Goal: Task Accomplishment & Management: Manage account settings

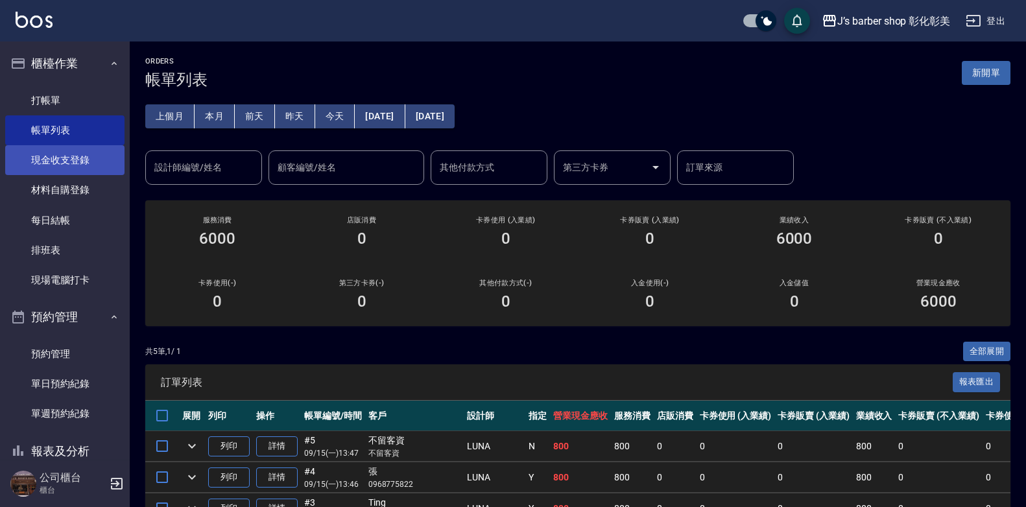
scroll to position [130, 0]
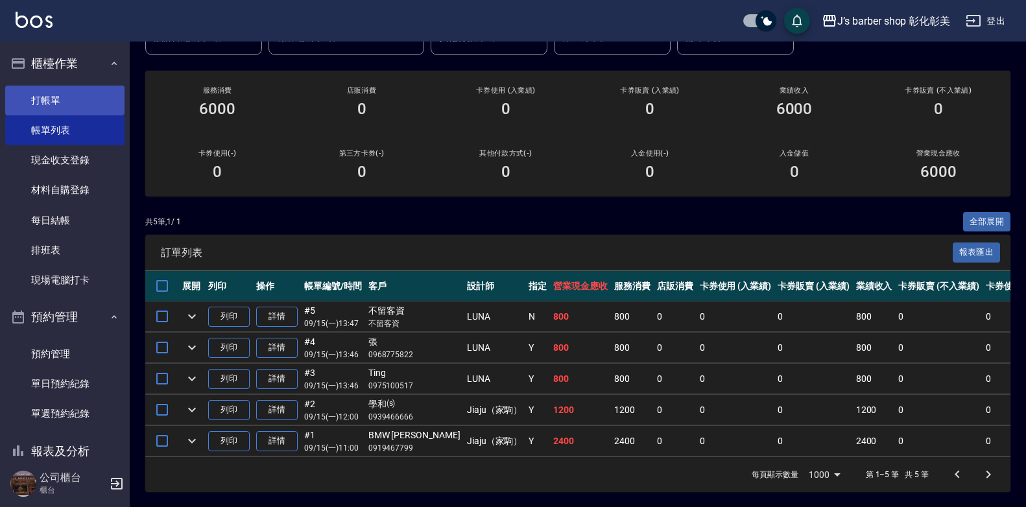
click at [75, 99] on link "打帳單" at bounding box center [64, 101] width 119 height 30
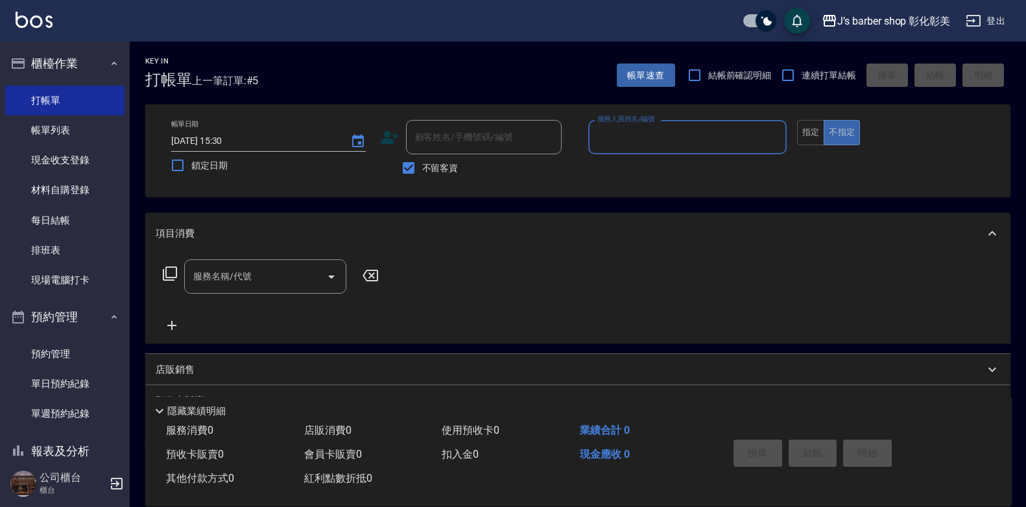
click at [451, 162] on span "不留客資" at bounding box center [440, 169] width 36 height 14
click at [422, 161] on input "不留客資" at bounding box center [408, 167] width 27 height 27
click at [451, 162] on span "不留客資" at bounding box center [440, 169] width 36 height 14
click at [422, 161] on input "不留客資" at bounding box center [408, 167] width 27 height 27
click at [451, 160] on label "不留客資" at bounding box center [427, 167] width 64 height 27
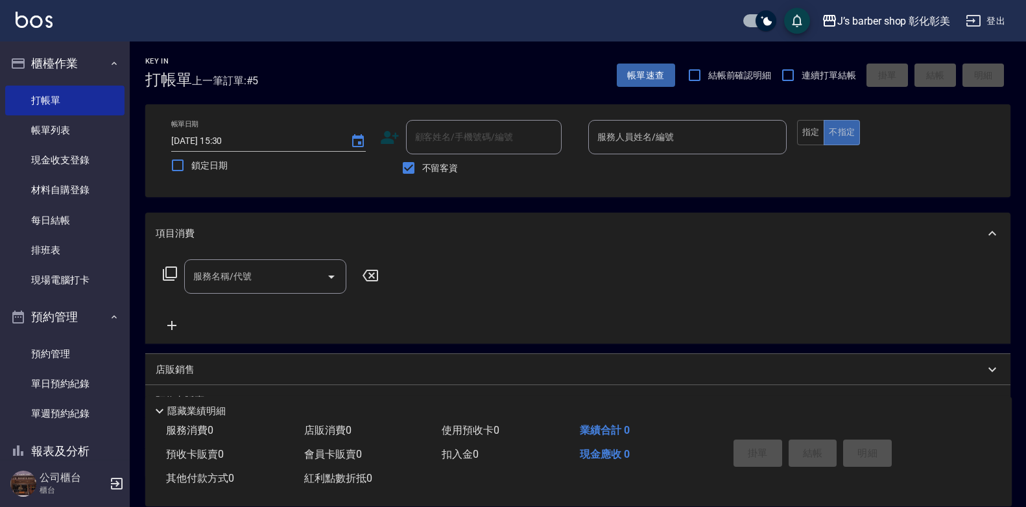
click at [422, 160] on input "不留客資" at bounding box center [408, 167] width 27 height 27
checkbox input "false"
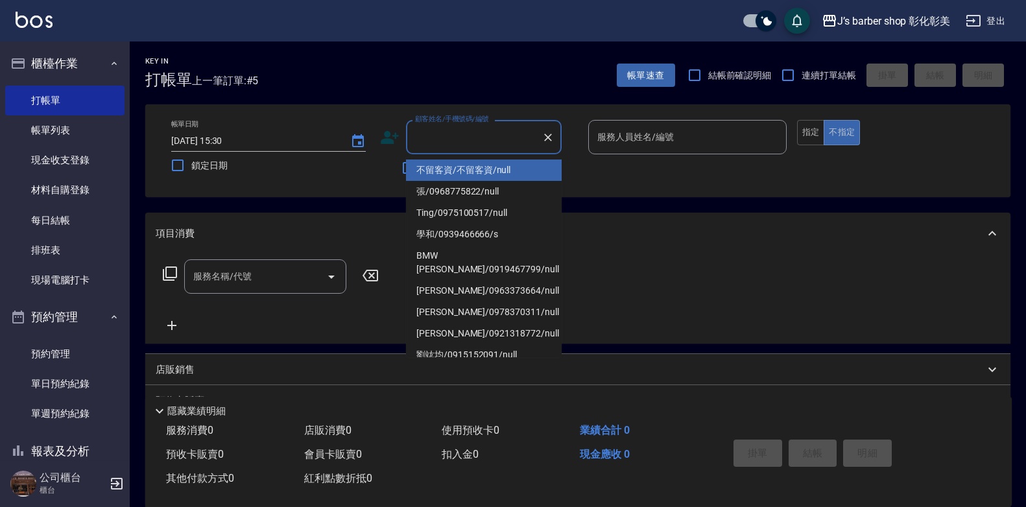
click at [430, 134] on div "顧客姓名/手機號碼/編號 顧客姓名/手機號碼/編號" at bounding box center [484, 137] width 156 height 34
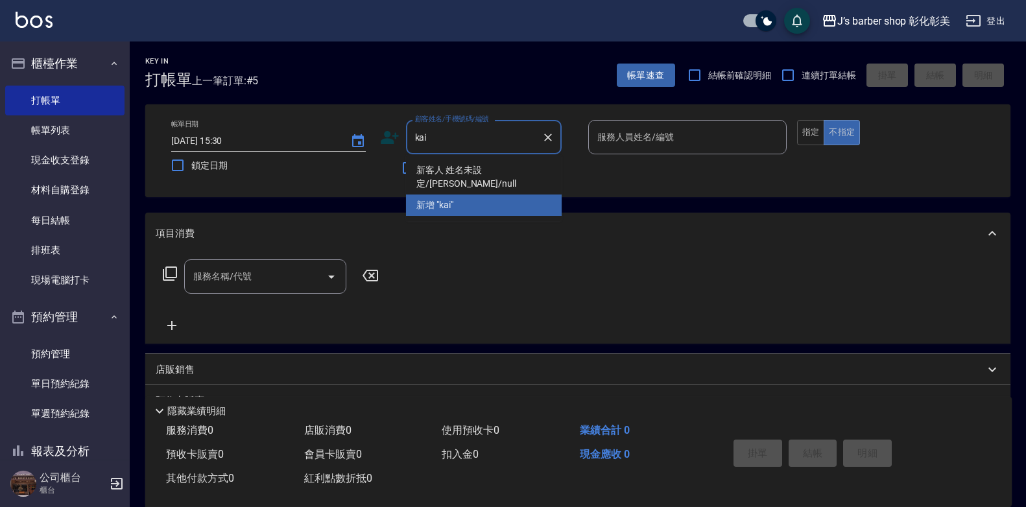
click at [470, 165] on li "新客人 姓名未設定/[PERSON_NAME]/null" at bounding box center [484, 177] width 156 height 35
type input "新客人 姓名未設定/[PERSON_NAME]/null"
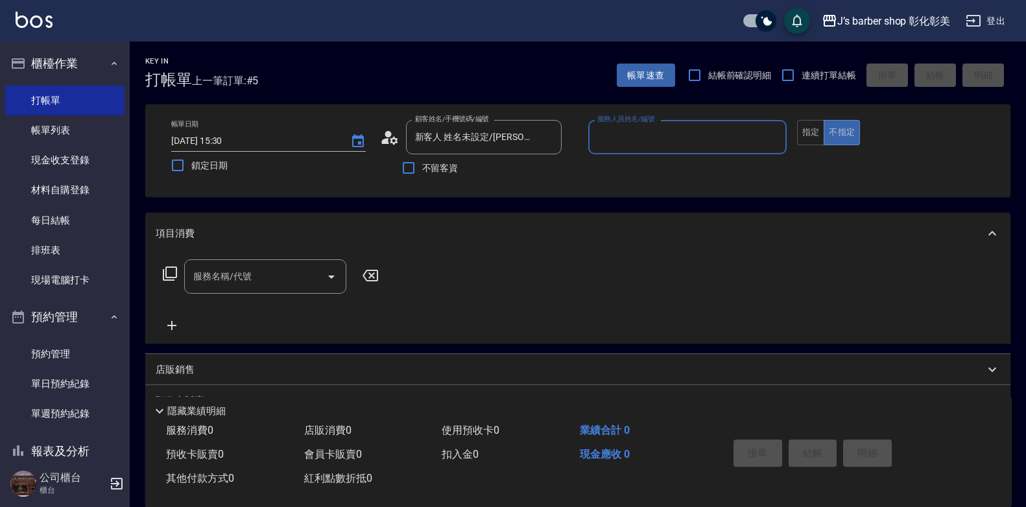
type input "LUNA(無代號)"
click at [274, 271] on input "服務名稱/代號" at bounding box center [255, 276] width 131 height 23
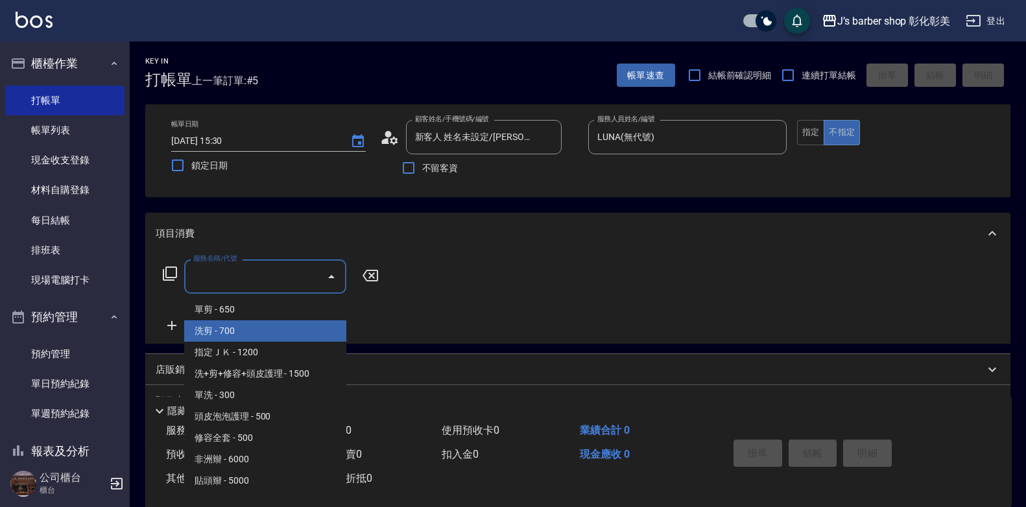
click at [278, 326] on span "洗剪 - 700" at bounding box center [265, 330] width 162 height 21
type input "洗剪(101)"
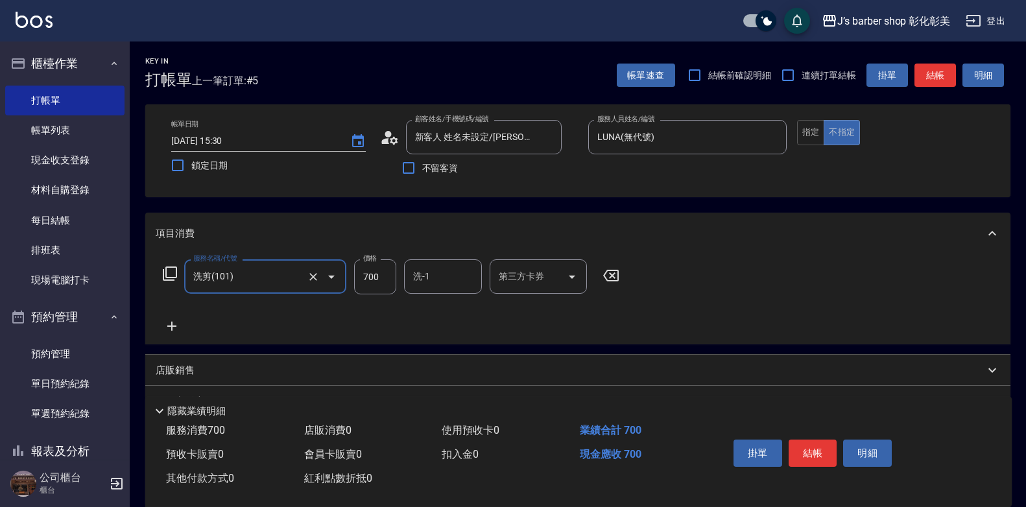
click at [369, 283] on input "700" at bounding box center [375, 277] width 42 height 35
click at [479, 276] on div "洗-1" at bounding box center [443, 277] width 78 height 34
type input "800"
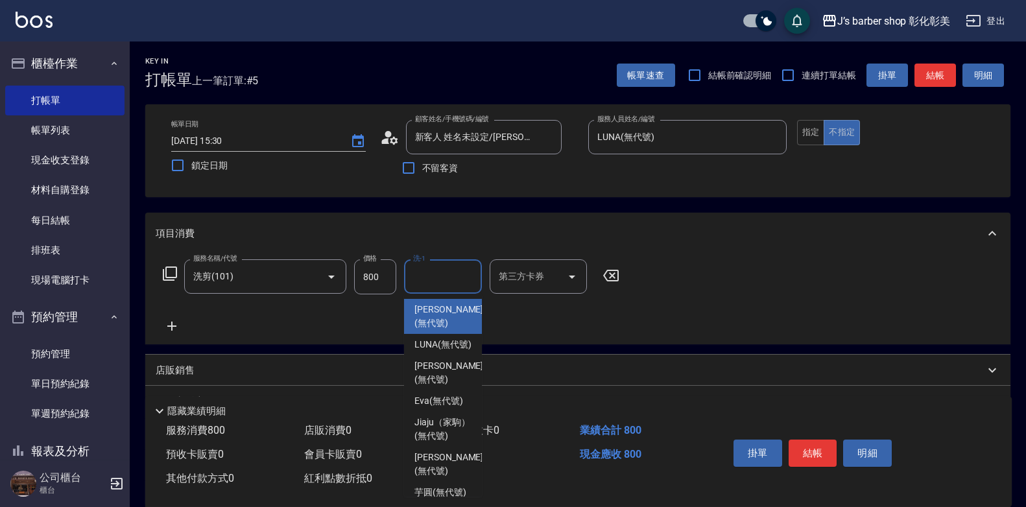
click at [413, 356] on div "LUNA (無代號)" at bounding box center [443, 344] width 78 height 21
type input "LUNA(無代號)"
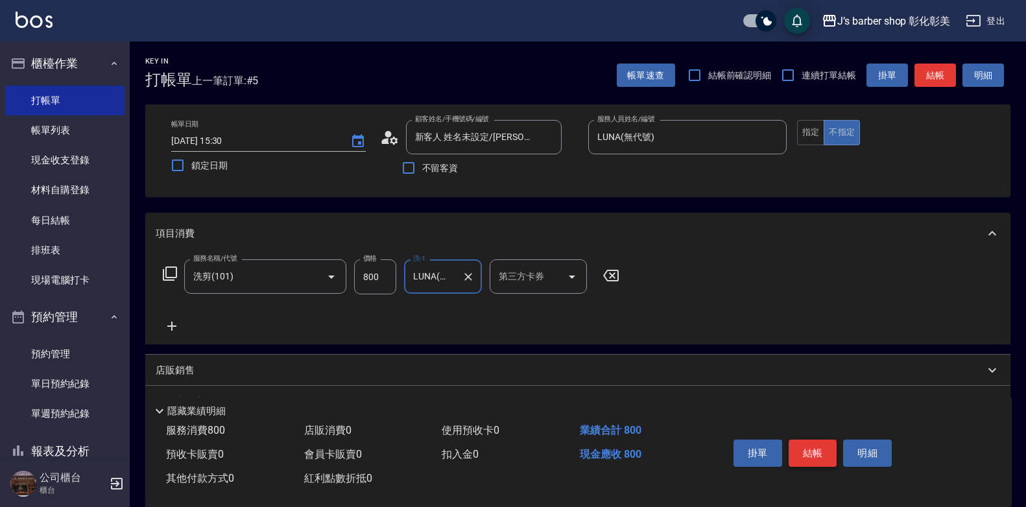
click at [819, 457] on button "結帳" at bounding box center [813, 453] width 49 height 27
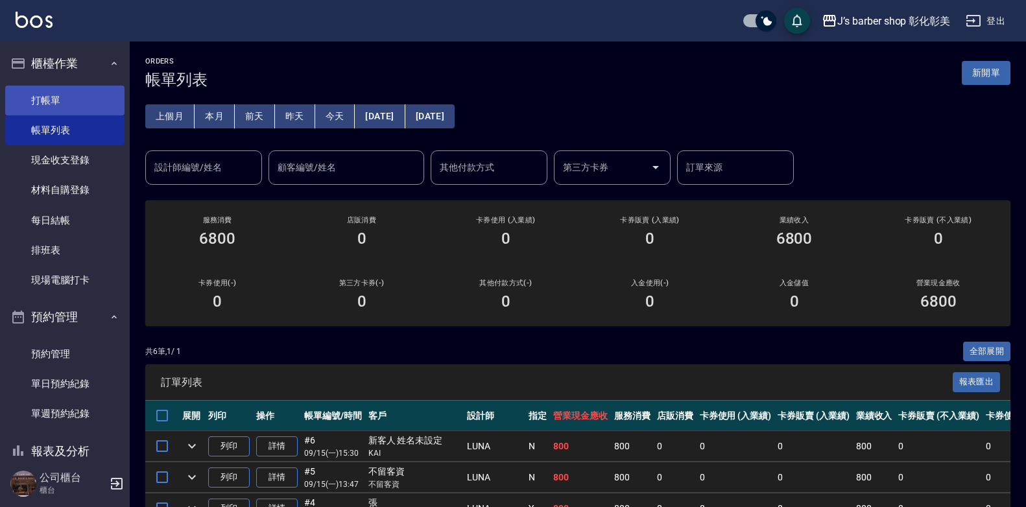
click at [62, 95] on link "打帳單" at bounding box center [64, 101] width 119 height 30
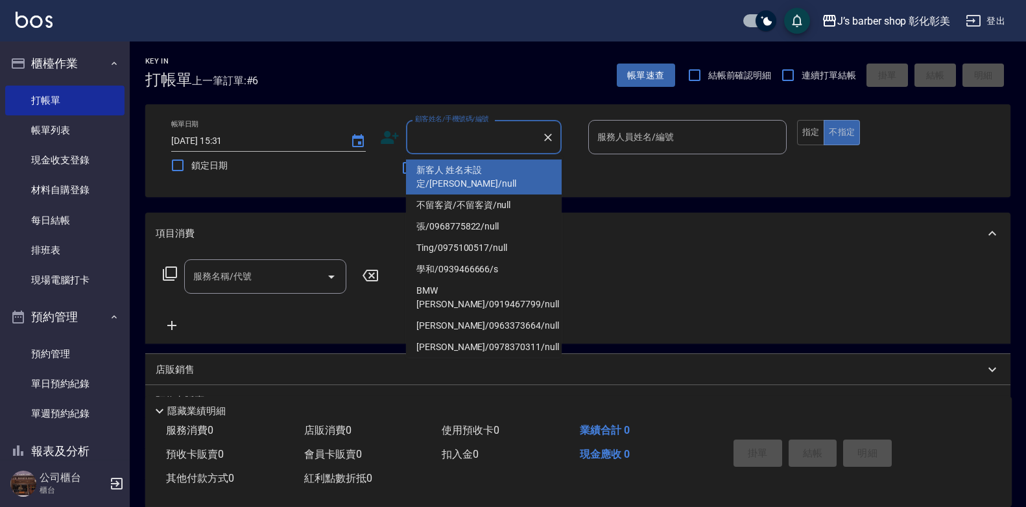
click at [462, 138] on input "顧客姓名/手機號碼/編號" at bounding box center [474, 137] width 125 height 23
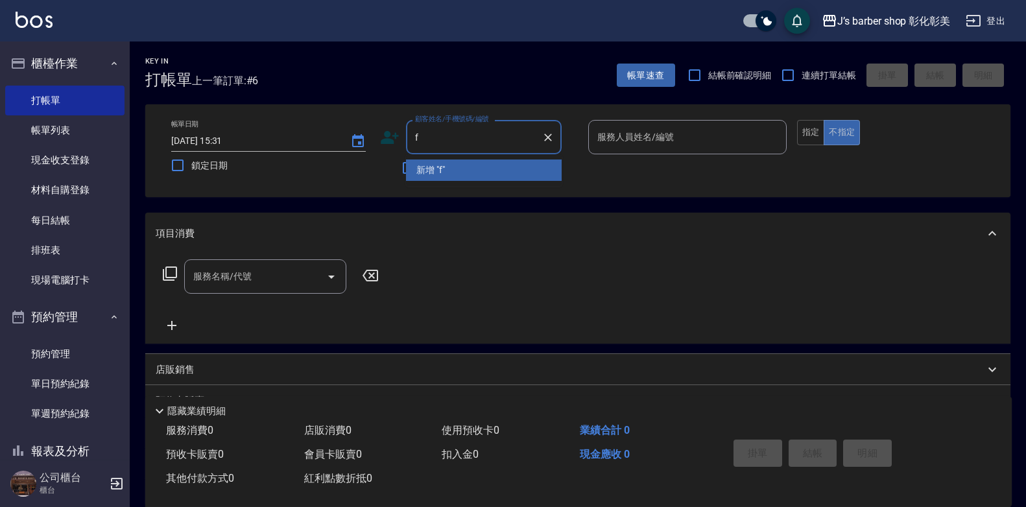
type input "f"
type input "ㄕ"
type input "方"
click at [444, 165] on li "新客人 姓名未設定/0905978669/null" at bounding box center [484, 177] width 156 height 35
type input "新客人 姓名未設定/0905978669/null"
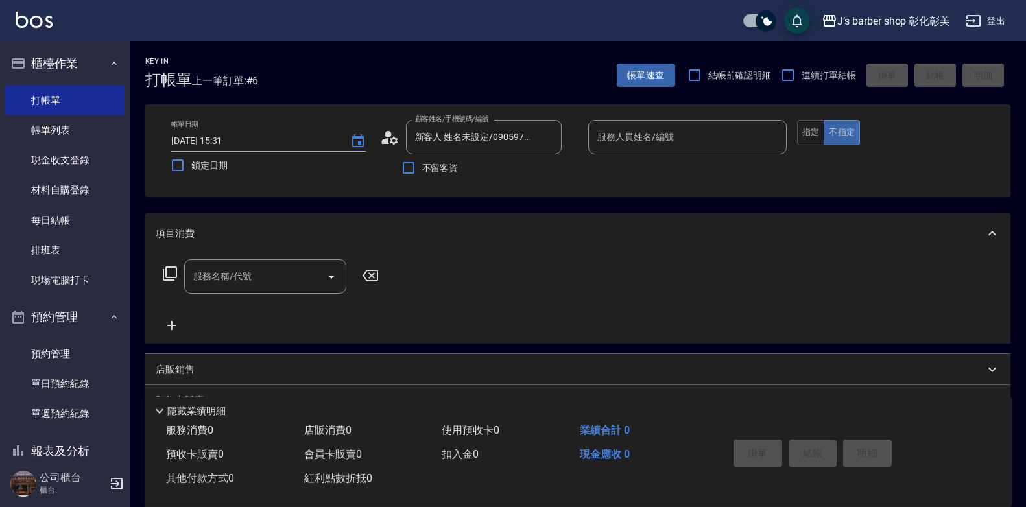
click at [400, 134] on div "顧客姓名/手機號碼/編號 新客人 姓名未設定/0905978669/null 顧客姓名/手機號碼/編號" at bounding box center [479, 137] width 199 height 34
click at [398, 136] on icon at bounding box center [389, 137] width 19 height 19
click at [398, 136] on body "J’s barber shop 彰化彰美 登出 櫃檯作業 打帳單 帳單列表 現金收支登錄 材料自購登錄 每日結帳 排班表 現場電腦打卡 預約管理 預約管理 單…" at bounding box center [513, 317] width 1026 height 634
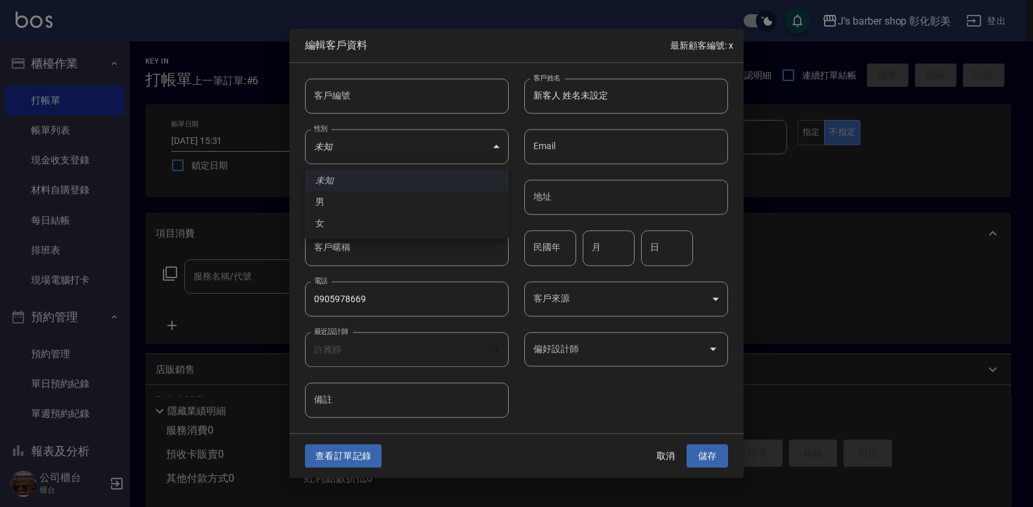
click at [588, 86] on div at bounding box center [516, 253] width 1033 height 507
click at [636, 99] on input "新客人 姓名未設定" at bounding box center [626, 96] width 204 height 35
type input "新"
type input "方"
click at [710, 460] on button "儲存" at bounding box center [707, 456] width 42 height 24
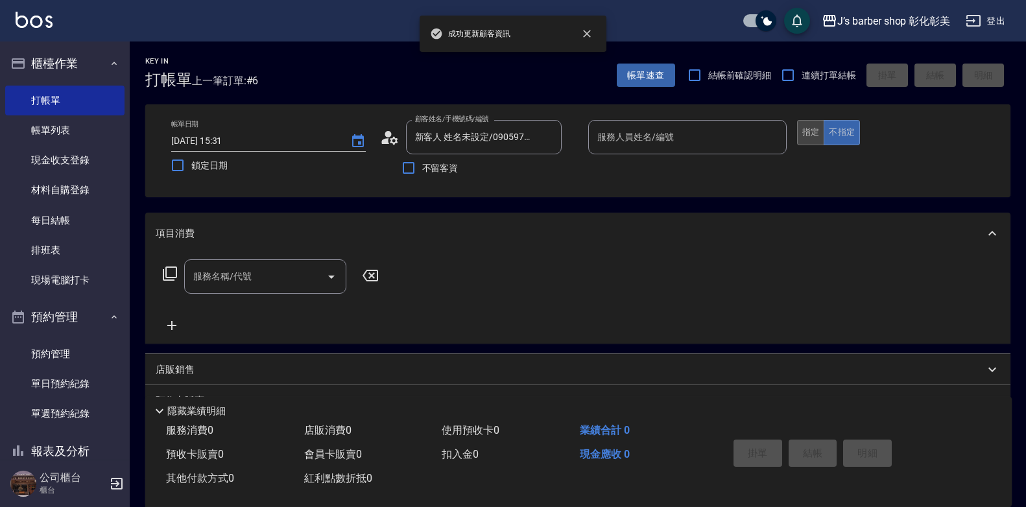
click at [809, 142] on button "指定" at bounding box center [811, 132] width 28 height 25
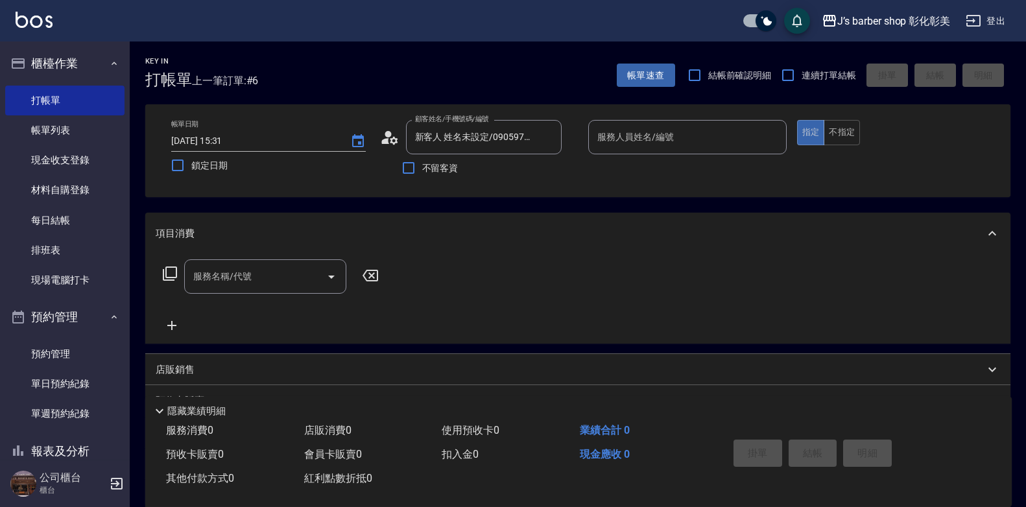
click at [381, 143] on icon at bounding box center [389, 137] width 19 height 19
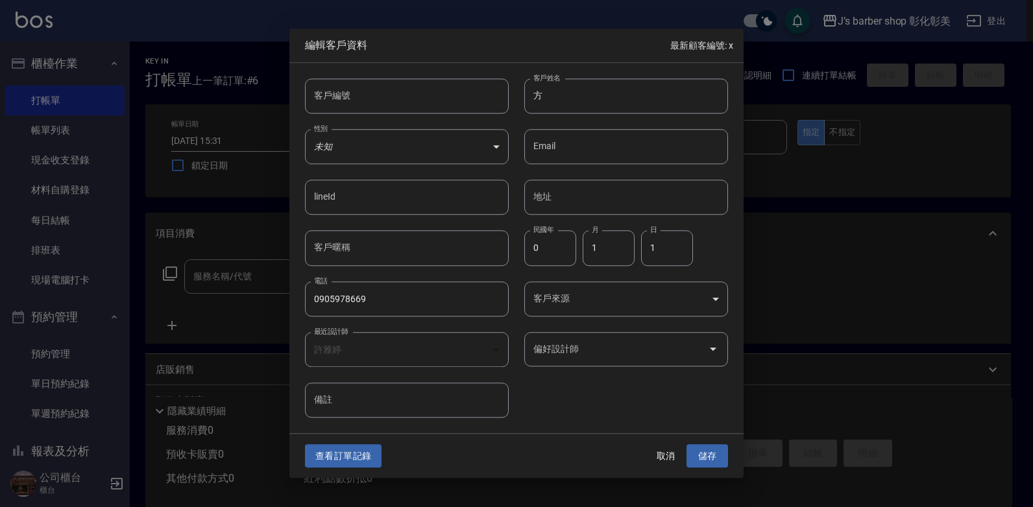
click at [600, 342] on input "偏好設計師" at bounding box center [616, 349] width 173 height 23
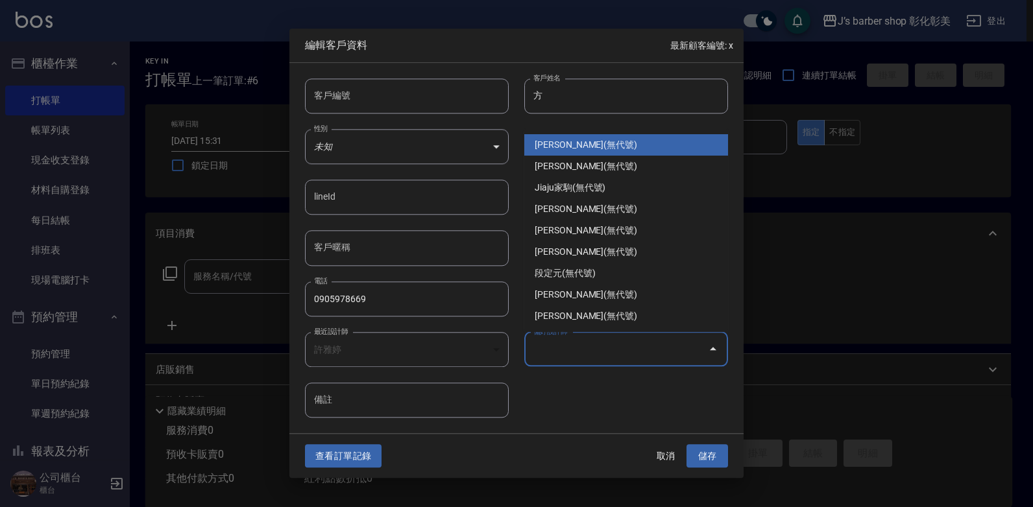
click at [585, 154] on li "[PERSON_NAME](無代號)" at bounding box center [626, 144] width 204 height 21
type input "許雅婷"
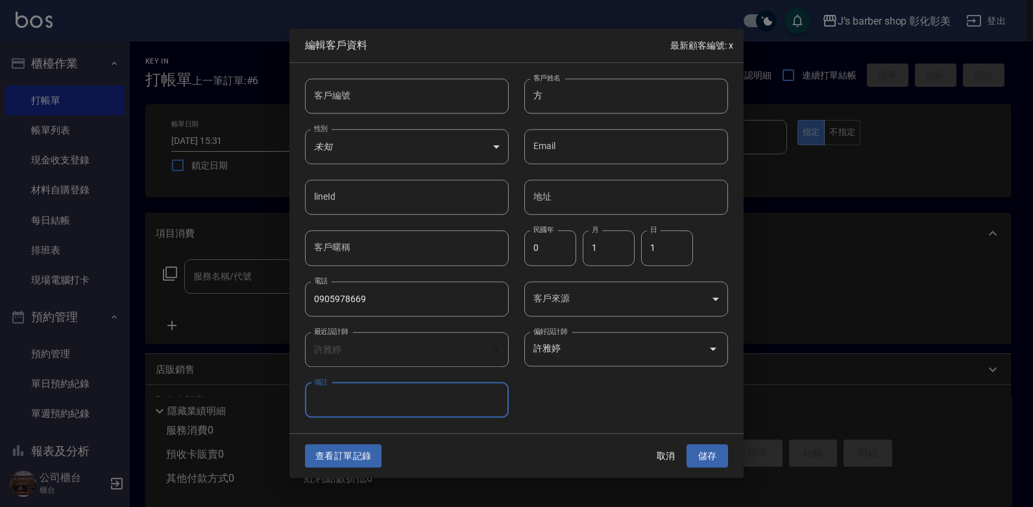
click at [709, 459] on button "儲存" at bounding box center [707, 456] width 42 height 24
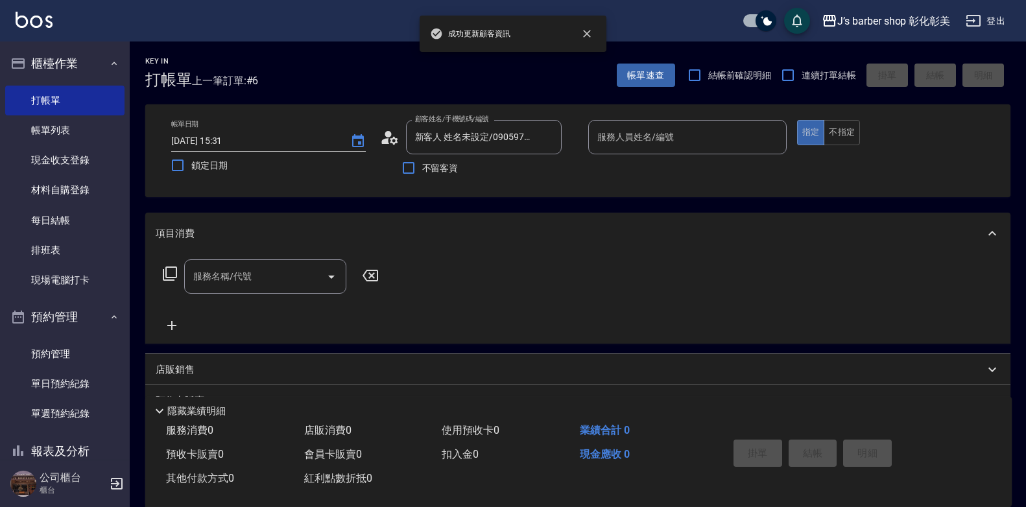
click at [653, 137] on div "服務人員姓名/編號 服務人員姓名/編號" at bounding box center [687, 137] width 199 height 34
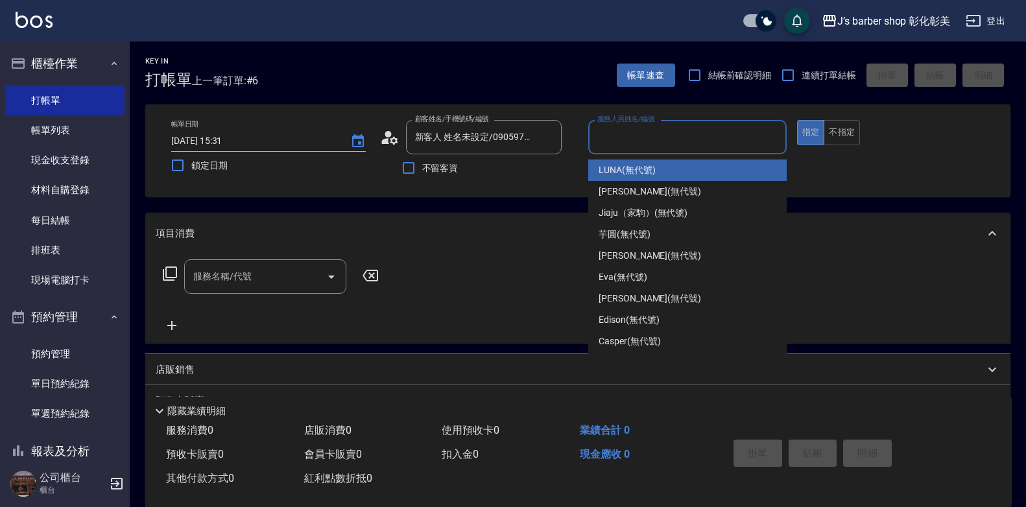
click at [654, 136] on input "服務人員姓名/編號" at bounding box center [687, 137] width 187 height 23
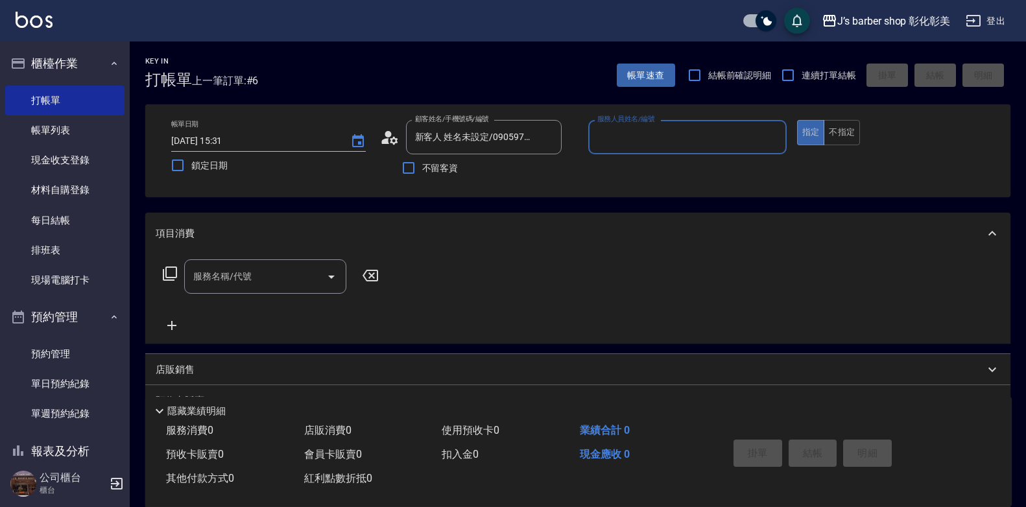
click at [658, 142] on input "服務人員姓名/編號" at bounding box center [687, 137] width 187 height 23
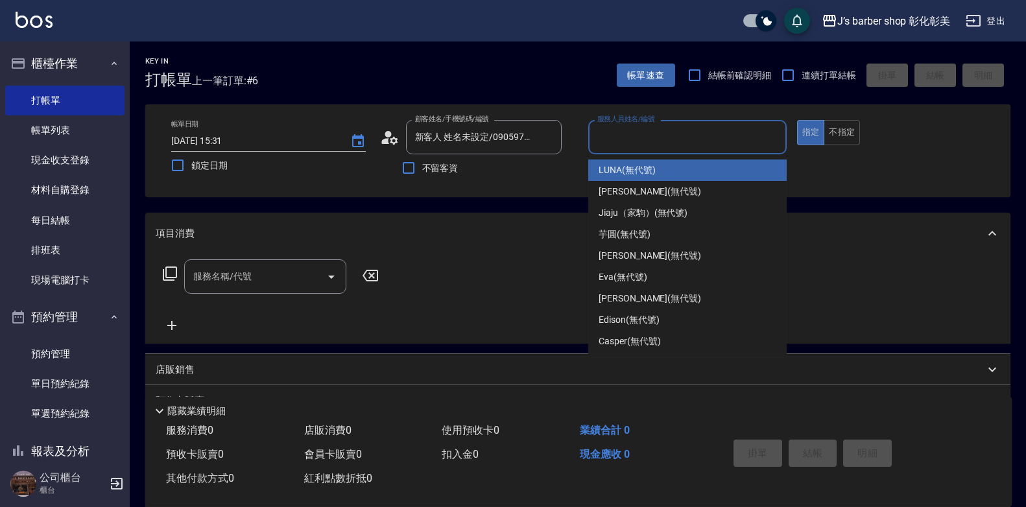
click at [660, 160] on div "LUNA (無代號)" at bounding box center [687, 170] width 199 height 21
type input "LUNA(無代號)"
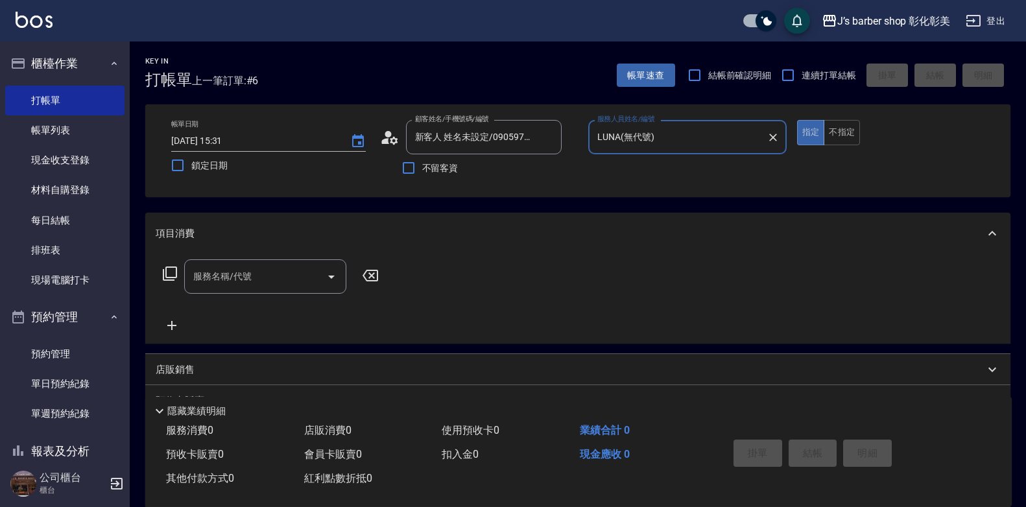
click at [278, 283] on input "服務名稱/代號" at bounding box center [255, 276] width 131 height 23
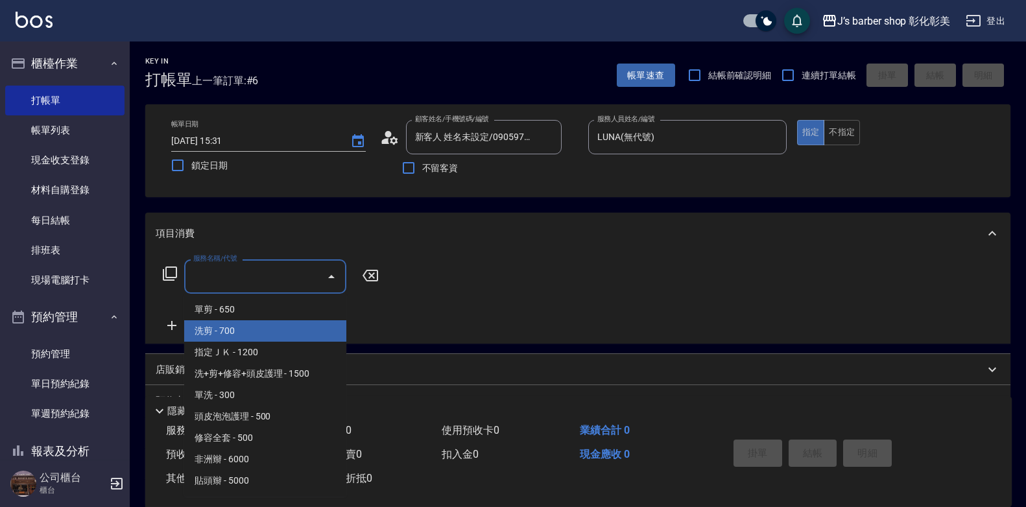
click at [215, 336] on span "洗剪 - 700" at bounding box center [265, 330] width 162 height 21
type input "洗剪(101)"
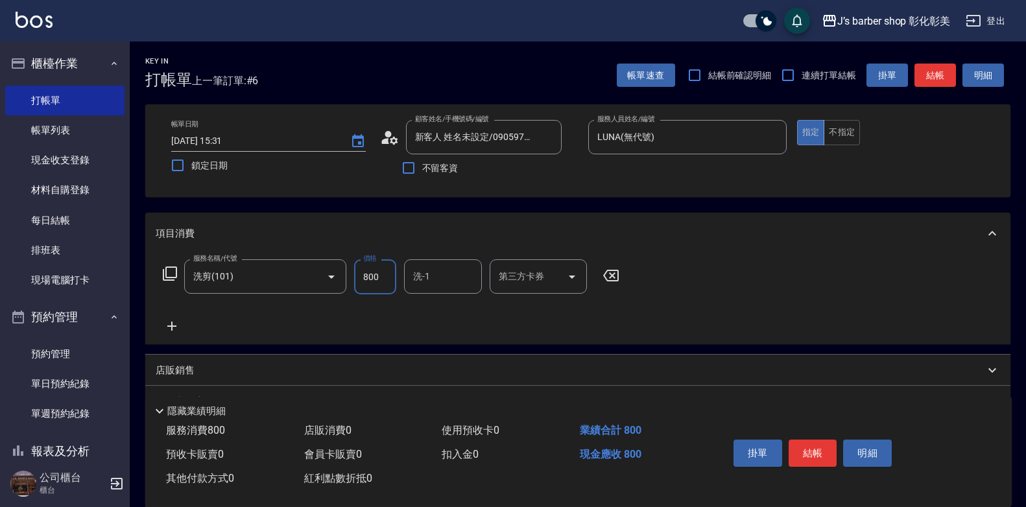
type input "800"
click at [453, 269] on input "洗-1" at bounding box center [443, 276] width 66 height 23
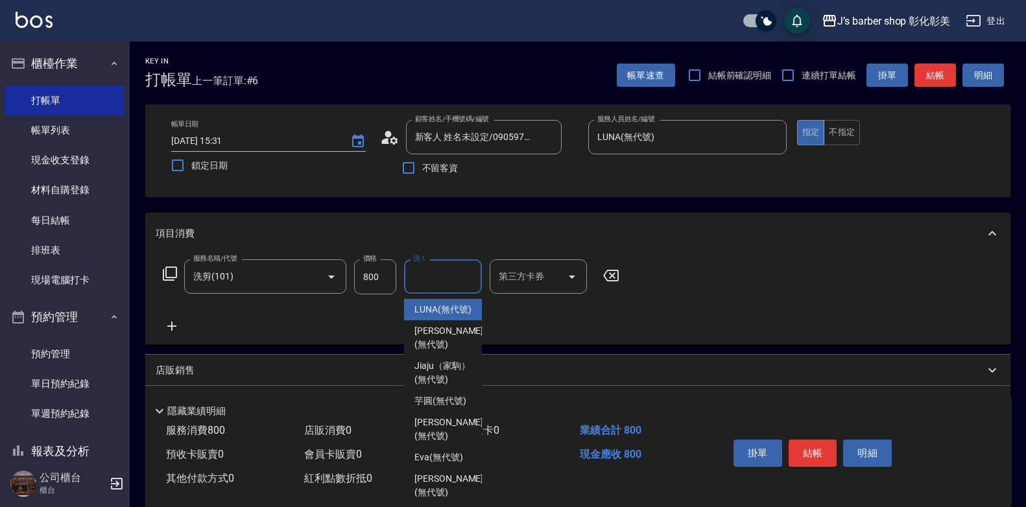
click at [431, 317] on span "LUNA (無代號)" at bounding box center [443, 310] width 57 height 14
type input "LUNA(無代號)"
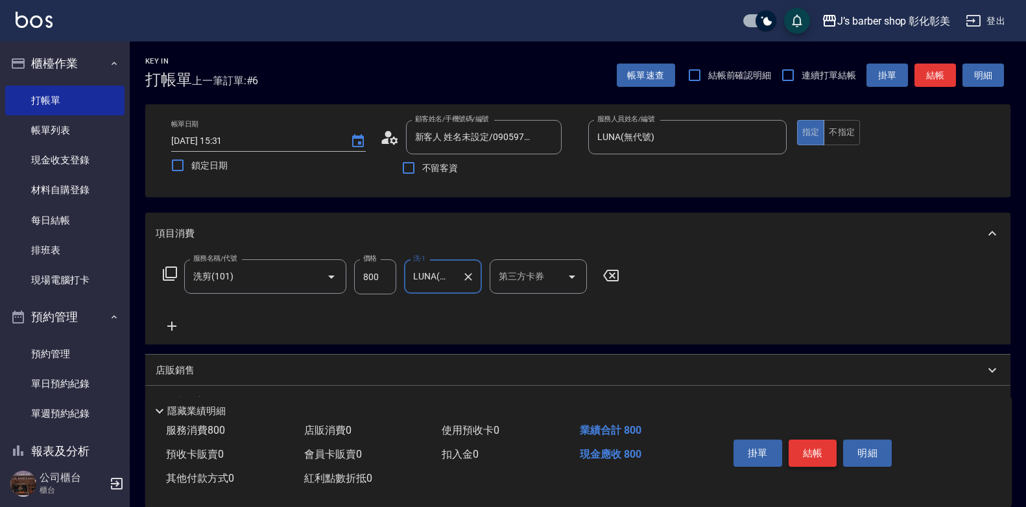
click at [815, 442] on button "結帳" at bounding box center [813, 453] width 49 height 27
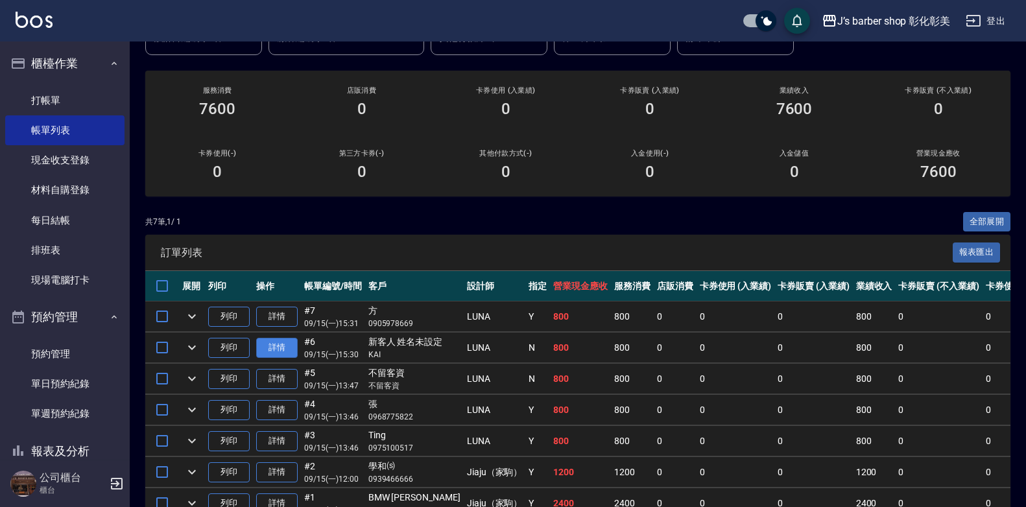
scroll to position [191, 0]
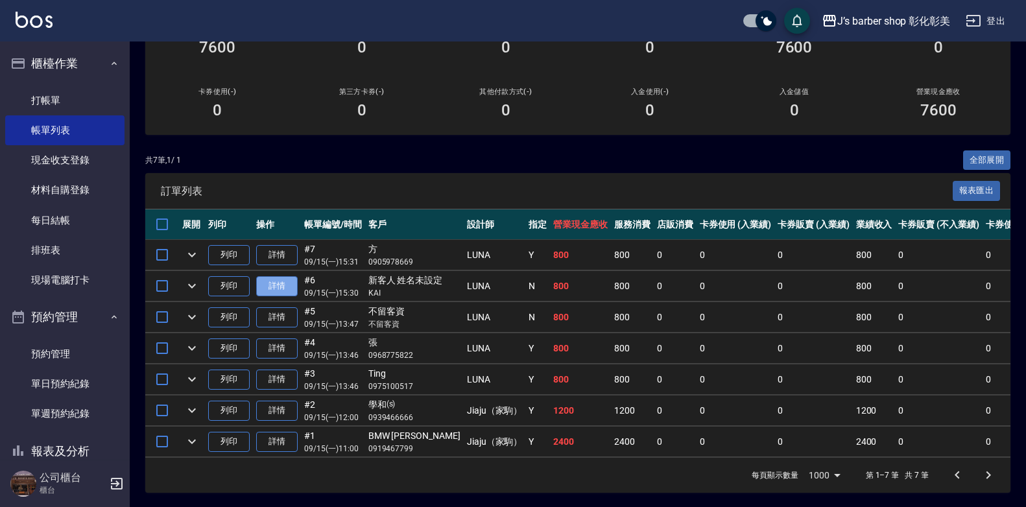
click at [269, 278] on link "詳情" at bounding box center [277, 286] width 42 height 20
click at [269, 278] on div "ORDERS 帳單列表 新開單 上個月 本月 [DATE] [DATE] [DATE] [DATE] [DATE] 設計師編號/姓名 設計師編號/姓名 顧客編…" at bounding box center [513, 159] width 1026 height 700
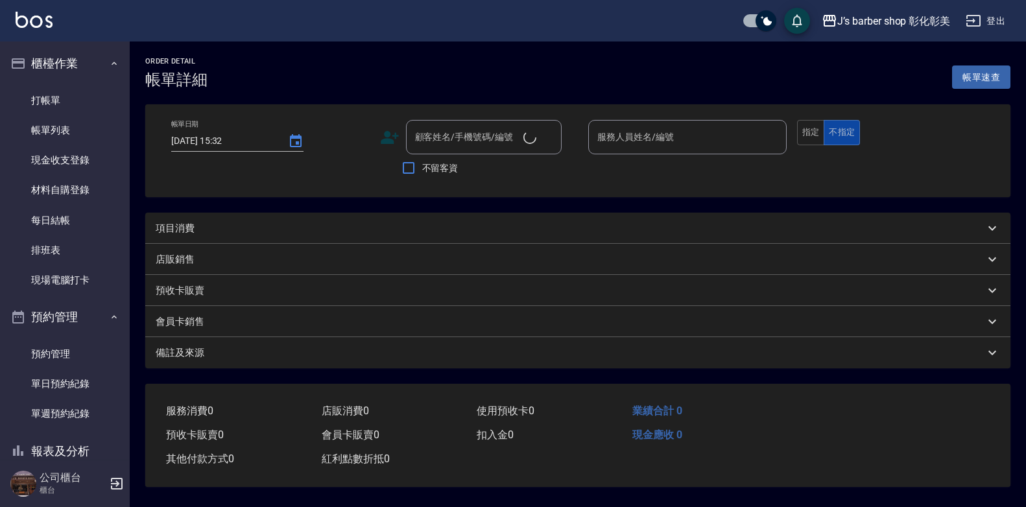
click at [826, 138] on button "不指定" at bounding box center [842, 132] width 36 height 25
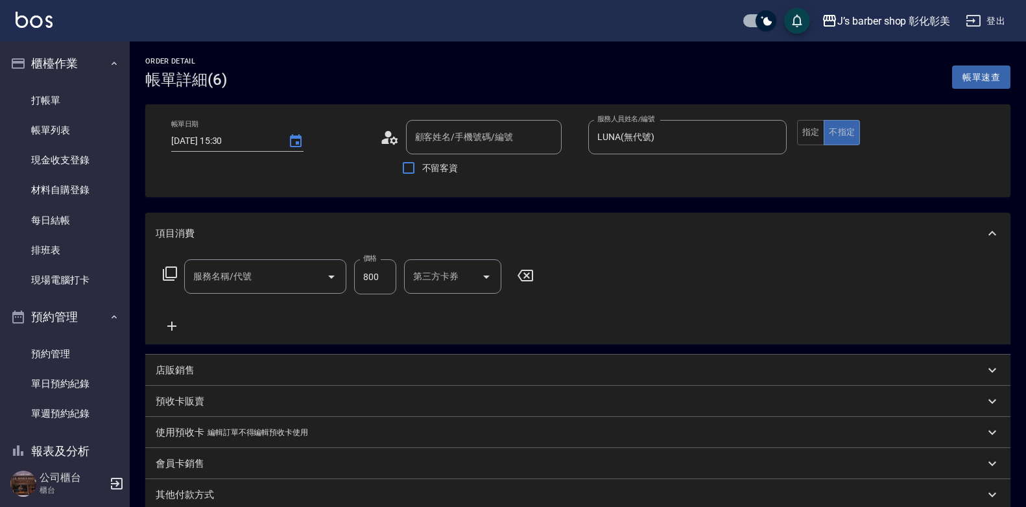
type input "[DATE] 15:30"
type input "LUNA(無代號)"
type input "洗剪(101)"
type input "新客人 姓名未設定/[PERSON_NAME]/null"
click at [800, 149] on div "帳單日期 [DATE] 15:30 顧客姓名/手機號碼/編號 新客人 姓名未設定/[PERSON_NAME]/null 顧客姓名/手機號碼/編號 不留客資 服…" at bounding box center [578, 151] width 834 height 62
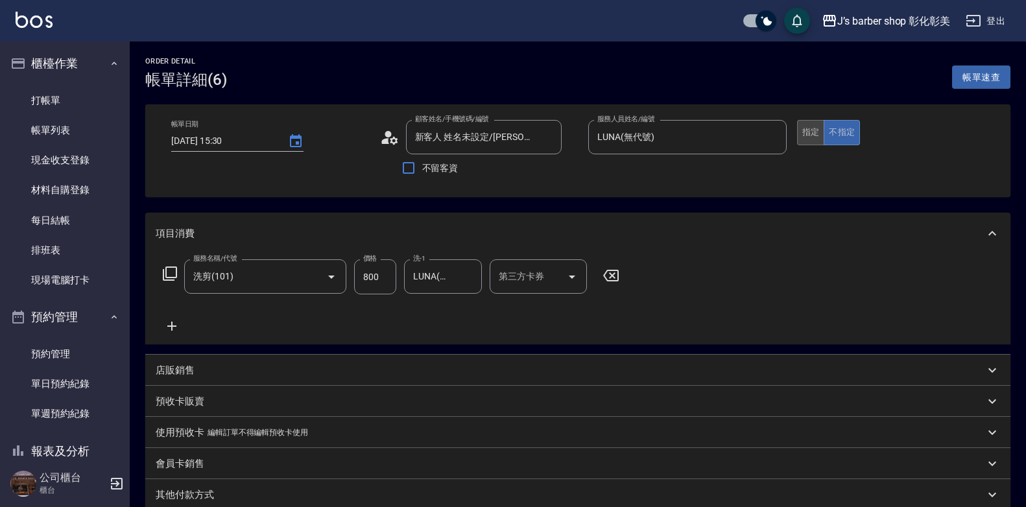
click at [805, 144] on button "指定" at bounding box center [811, 132] width 28 height 25
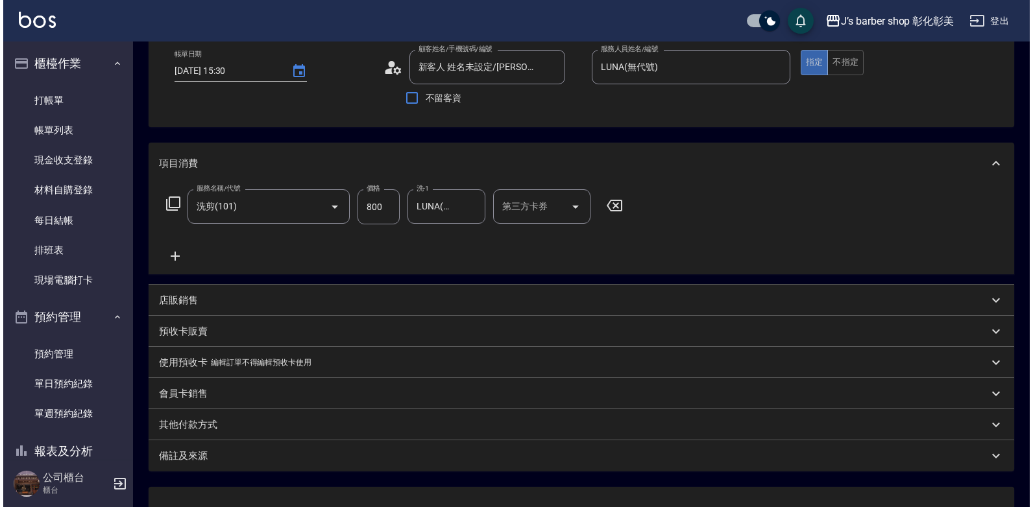
scroll to position [175, 0]
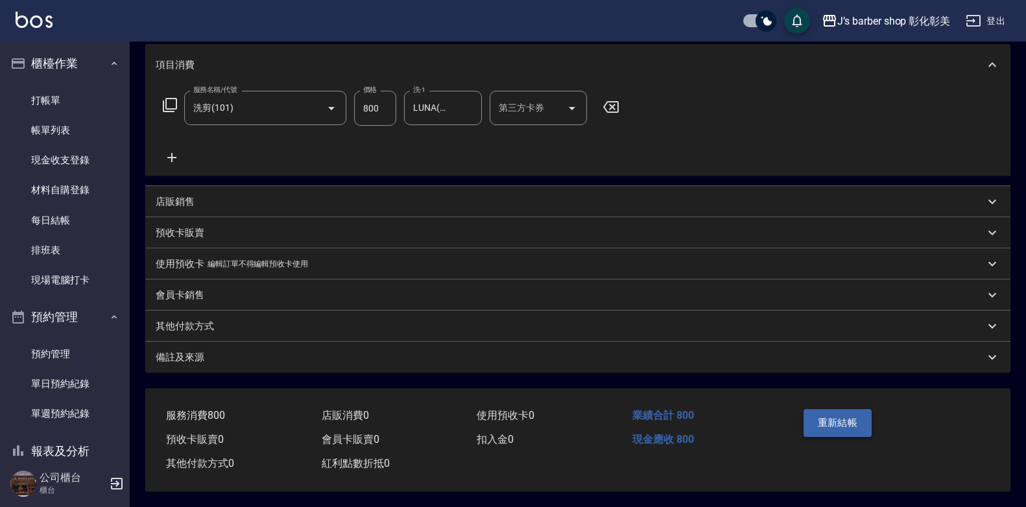
click at [815, 413] on button "重新結帳" at bounding box center [838, 422] width 69 height 27
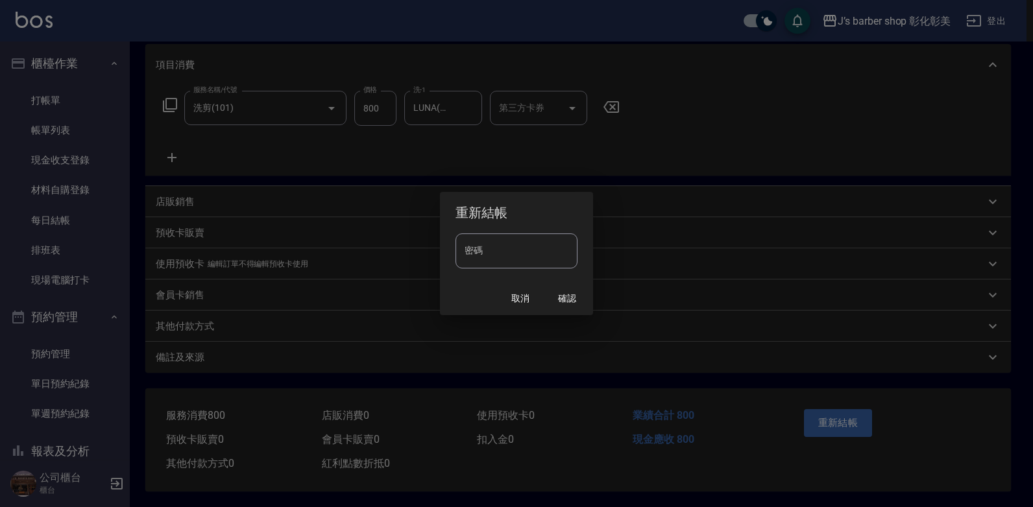
click at [525, 250] on input "密碼" at bounding box center [516, 251] width 122 height 35
type input "*****"
click at [568, 305] on button "確認" at bounding box center [567, 299] width 42 height 24
click at [538, 258] on input "密碼" at bounding box center [516, 251] width 122 height 35
type input "****"
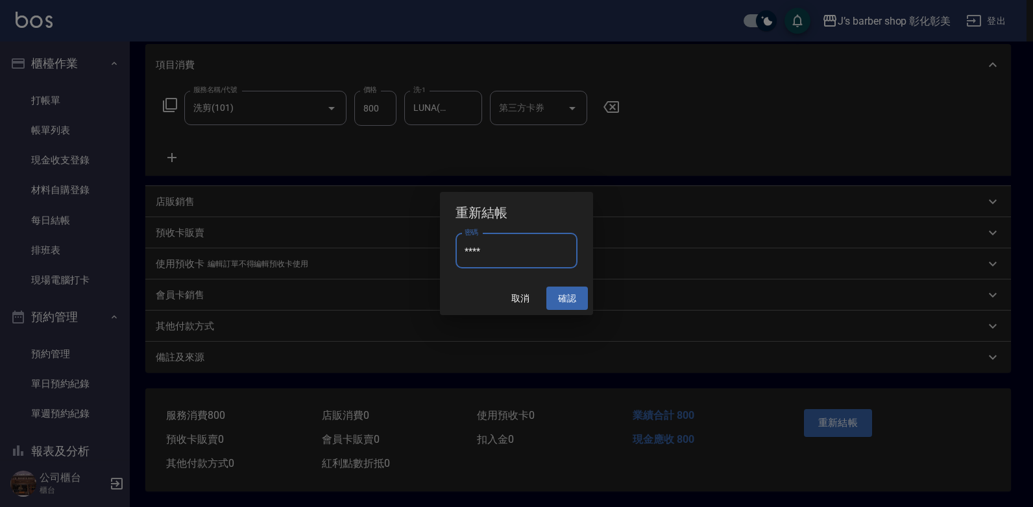
click at [572, 296] on button "確認" at bounding box center [567, 299] width 42 height 24
click at [531, 263] on input "密碼" at bounding box center [516, 251] width 122 height 35
type input "****"
click at [566, 289] on button "確認" at bounding box center [567, 299] width 42 height 24
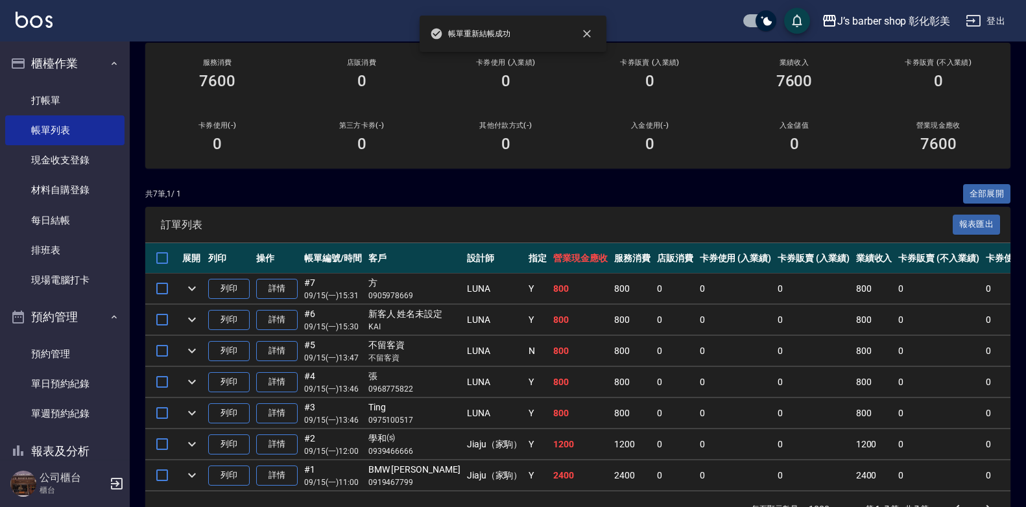
scroll to position [195, 0]
